Goal: Transaction & Acquisition: Obtain resource

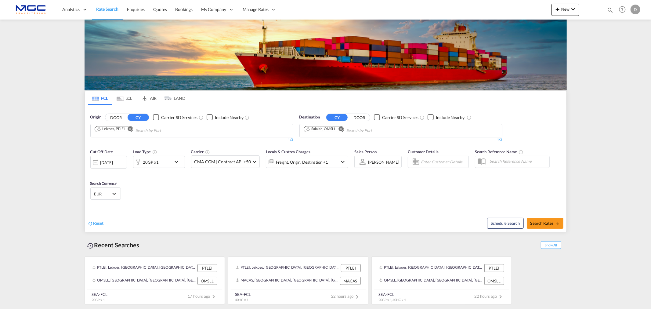
click at [340, 128] on md-icon "Remove" at bounding box center [340, 128] width 5 height 5
type input "jebel ali"
click at [336, 146] on div "Jebel Ali United Arab Emirates AEJEA" at bounding box center [351, 145] width 116 height 18
drag, startPoint x: 549, startPoint y: 229, endPoint x: 549, endPoint y: 222, distance: 7.3
click at [548, 221] on span "Search Rates" at bounding box center [544, 223] width 29 height 5
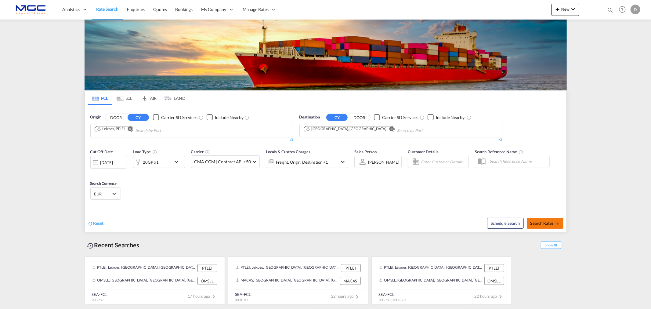
type input "PTLEI to AEJEA / 7 Oct 2025"
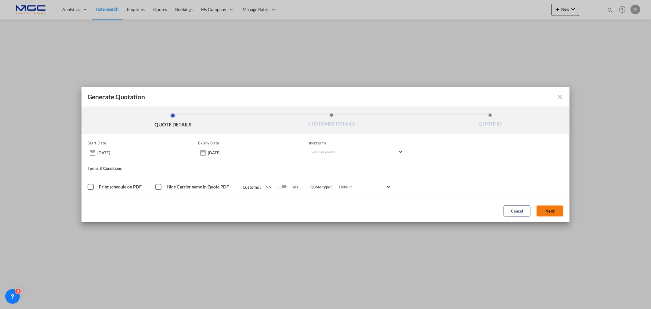
click at [546, 208] on button "Next" at bounding box center [550, 210] width 27 height 11
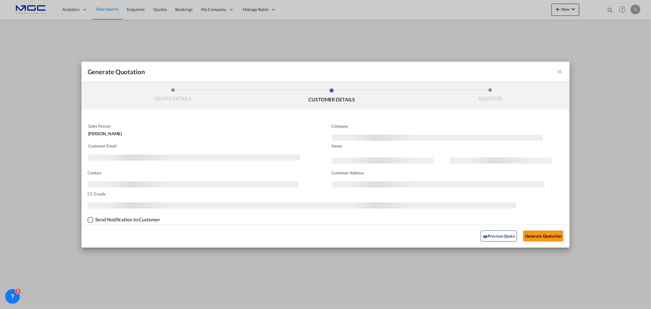
click at [112, 156] on div "Generate QuotationQUOTE ..." at bounding box center [194, 157] width 212 height 6
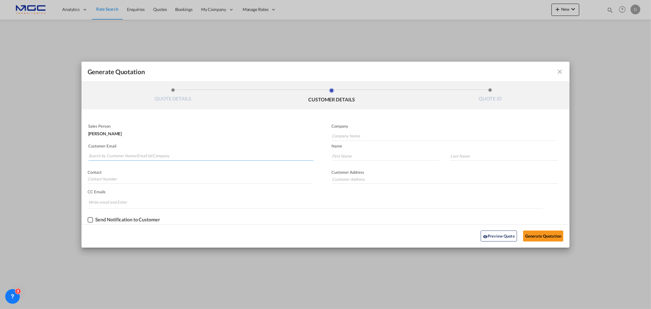
click at [111, 154] on input "Search by Customer Name/Email Id/Company" at bounding box center [201, 155] width 225 height 9
click at [106, 154] on input "Search by Customer Name/Email Id/Company" at bounding box center [201, 155] width 225 height 9
paste input "3885-908, Cortegaca OVR, Portugal"
type input "3885-908, Cortegaca OVR, Portugal"
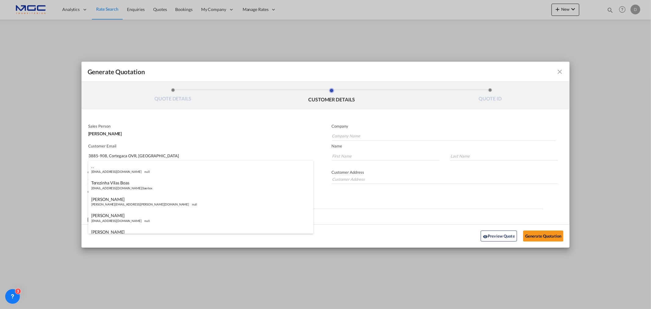
drag, startPoint x: 168, startPoint y: 159, endPoint x: 20, endPoint y: 169, distance: 149.2
click at [20, 169] on div "Generate Quotation QUOTE DETAILS CUSTOMER DETAILS QUOTE ID Start Date 07 Oct 20…" at bounding box center [325, 154] width 651 height 309
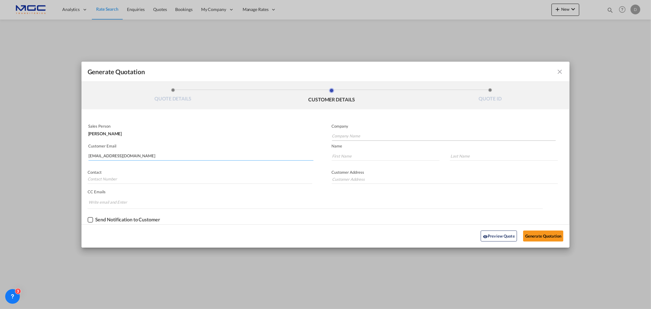
type input "operations@greentechshipping.net"
click at [337, 133] on input "Company Name" at bounding box center [444, 136] width 224 height 9
click at [343, 132] on input "Company Name" at bounding box center [444, 136] width 224 height 9
paste input "Greentech Shipping & Logistics L.L.C"
type input "Greentech Shipping & Logistics L.L.C"
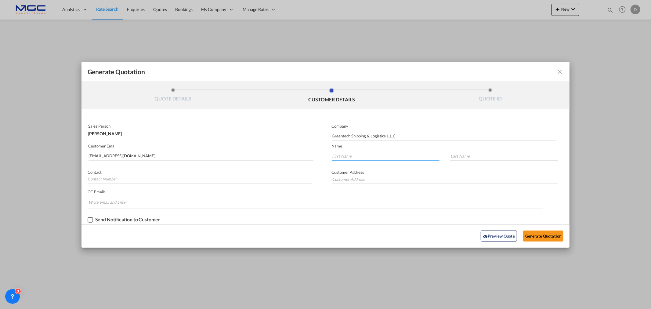
click at [349, 154] on input "Generate QuotationQUOTE ..." at bounding box center [386, 155] width 108 height 9
type input "."
click at [547, 238] on button "Generate Quotation" at bounding box center [543, 235] width 40 height 11
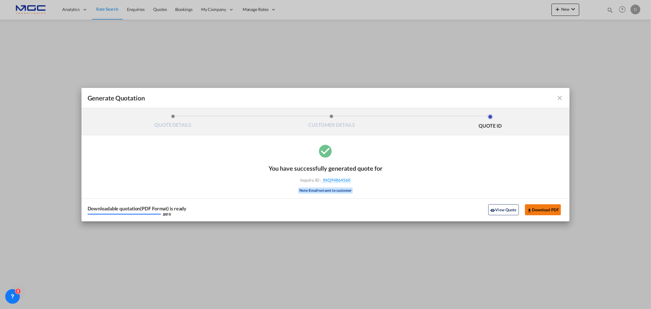
click at [540, 209] on button "Download PDF" at bounding box center [543, 209] width 36 height 11
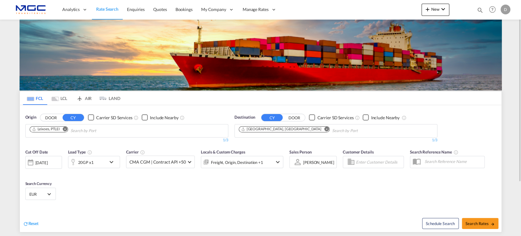
click at [324, 130] on md-icon "Remove" at bounding box center [326, 128] width 5 height 5
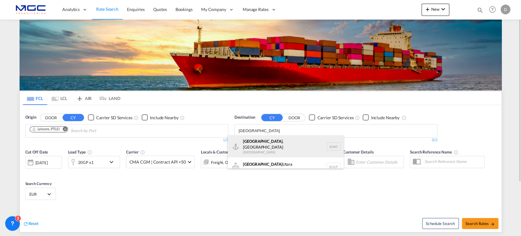
type input "jakarta"
click at [270, 146] on div "Jakarta , Java Indonesia IDJKT" at bounding box center [286, 146] width 116 height 22
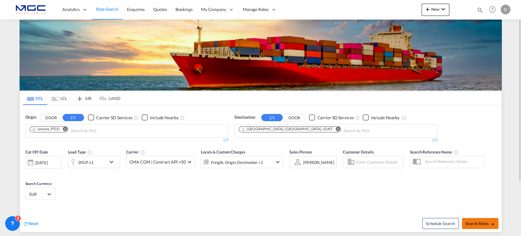
click at [468, 224] on span "Search Rates" at bounding box center [479, 223] width 29 height 5
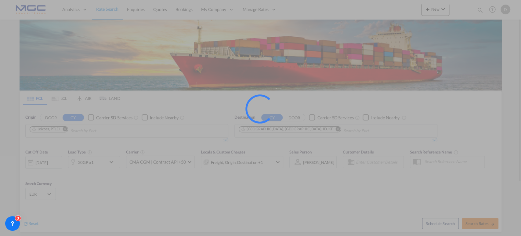
type input "PTLEI to IDJKT / 7 Oct 2025"
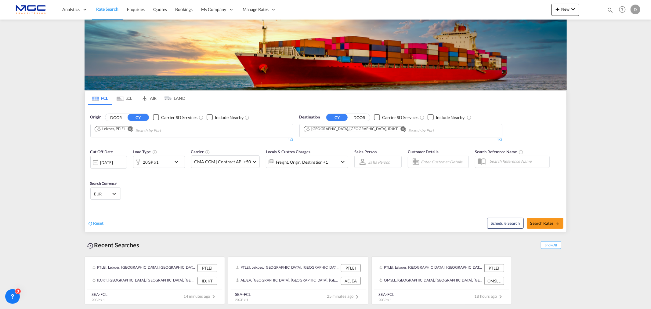
click at [400, 128] on md-icon "Remove" at bounding box center [402, 128] width 5 height 5
click at [337, 135] on body "Analytics Reports Dashboard Rate Search Enquiries Quotes Bookings" at bounding box center [325, 154] width 651 height 309
click at [324, 128] on body "Analytics Reports Dashboard Rate Search Enquiries Quotes Bookings" at bounding box center [325, 154] width 651 height 309
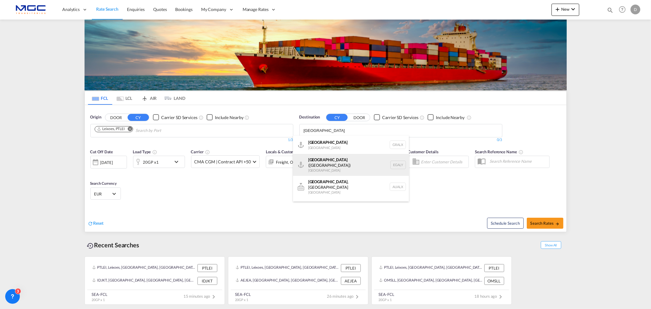
scroll to position [7, 0]
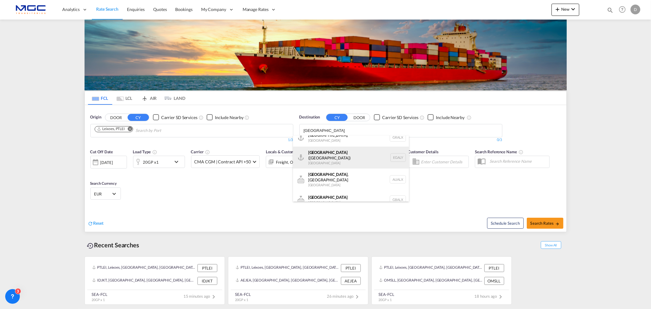
type input "[GEOGRAPHIC_DATA]"
click at [353, 160] on div "Alexandria ([GEOGRAPHIC_DATA]) [GEOGRAPHIC_DATA] EGALY" at bounding box center [351, 157] width 116 height 22
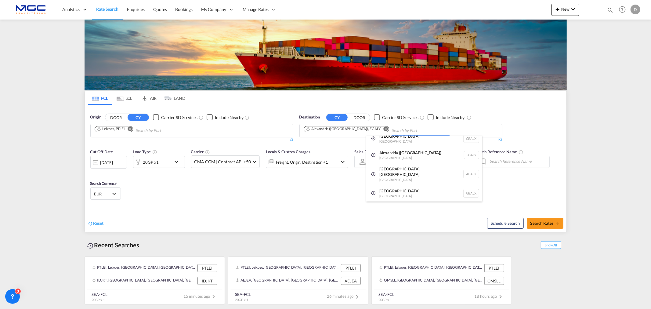
scroll to position [0, 0]
click at [539, 223] on span "Search Rates" at bounding box center [544, 223] width 29 height 5
type input "PTLEI to EGALY / [DATE]"
